Goal: Task Accomplishment & Management: Manage account settings

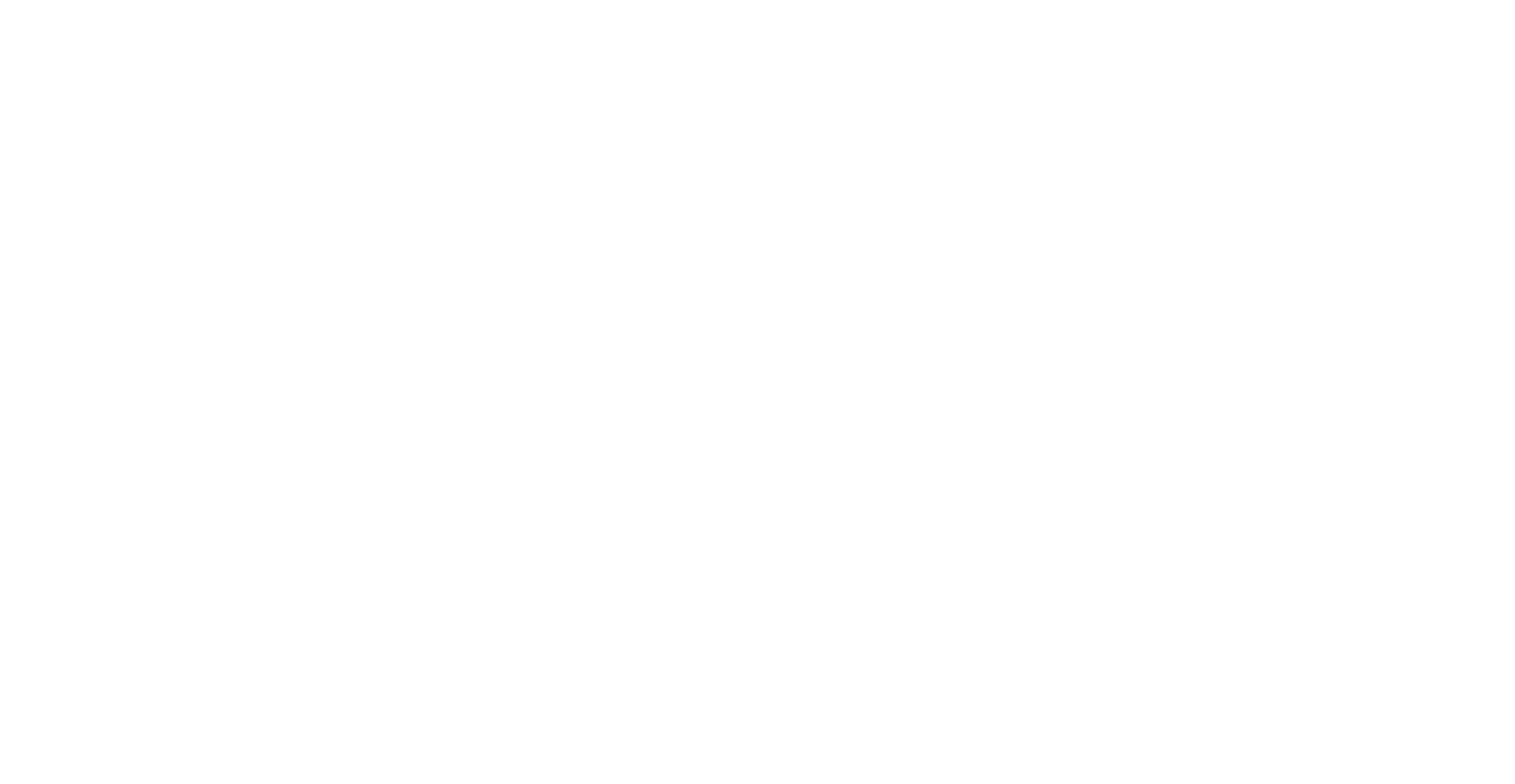
type input "**********"
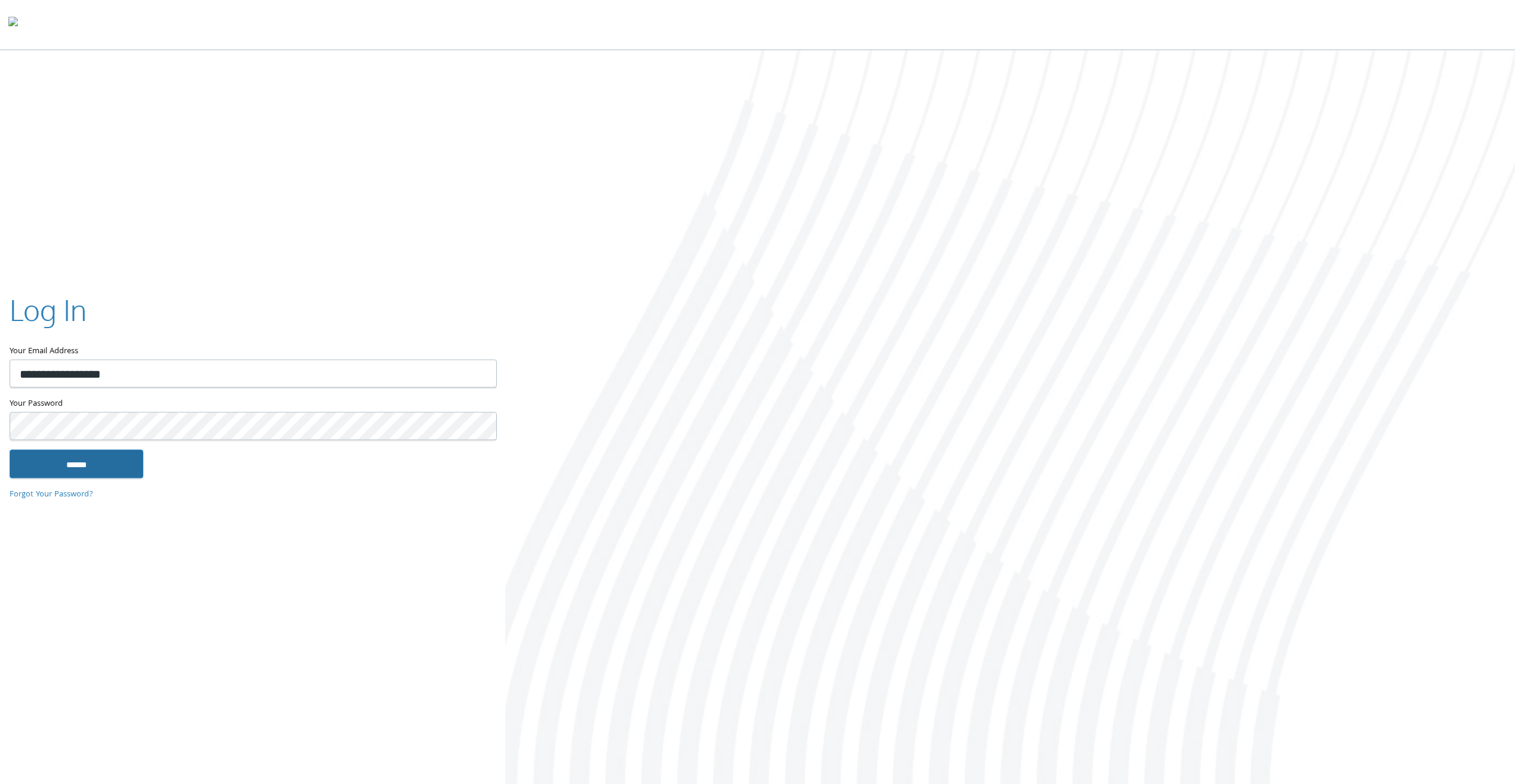
click at [62, 460] on input "******" at bounding box center [76, 464] width 134 height 29
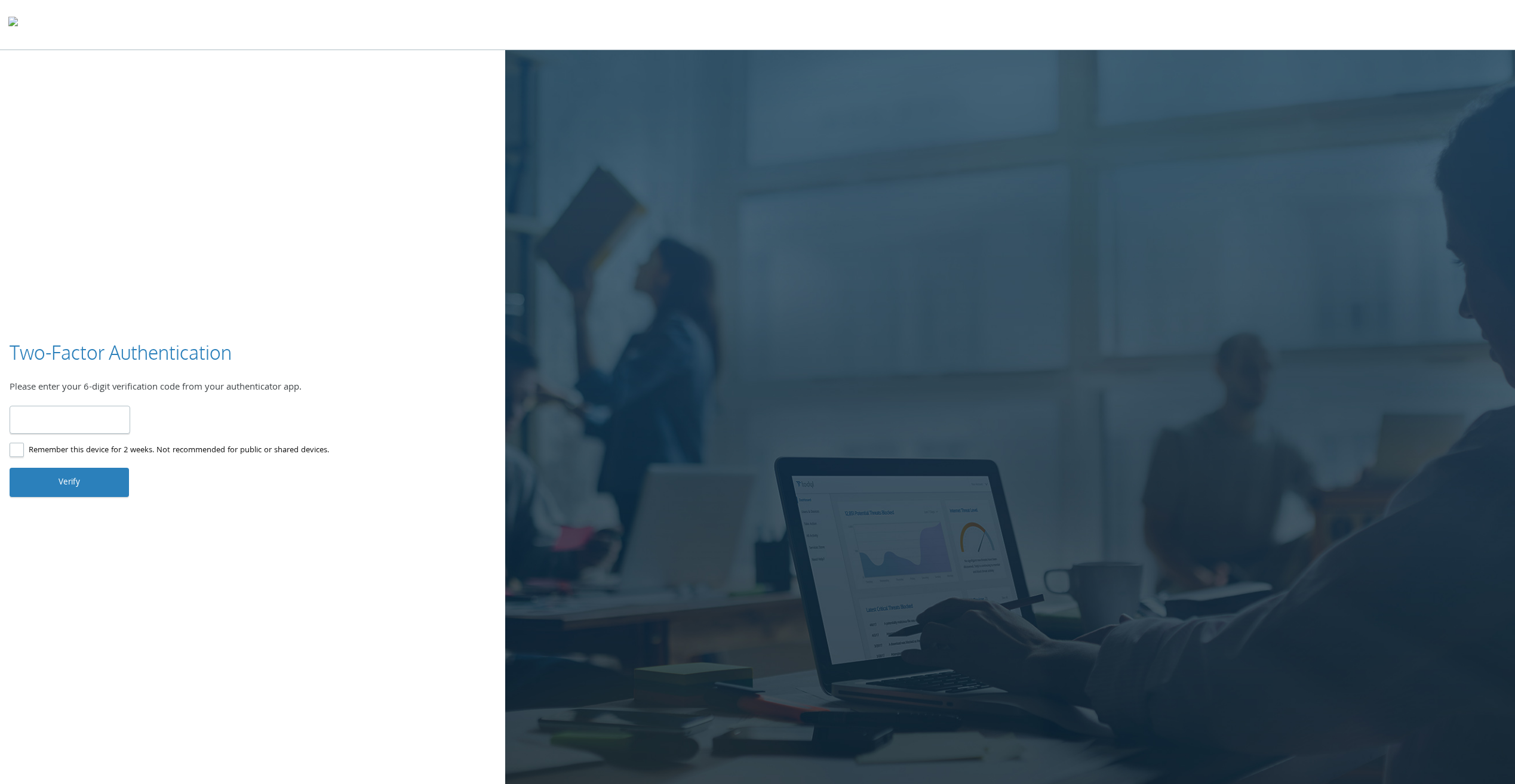
click at [51, 417] on input "number" at bounding box center [70, 420] width 121 height 28
type input "******"
